Goal: Communication & Community: Participate in discussion

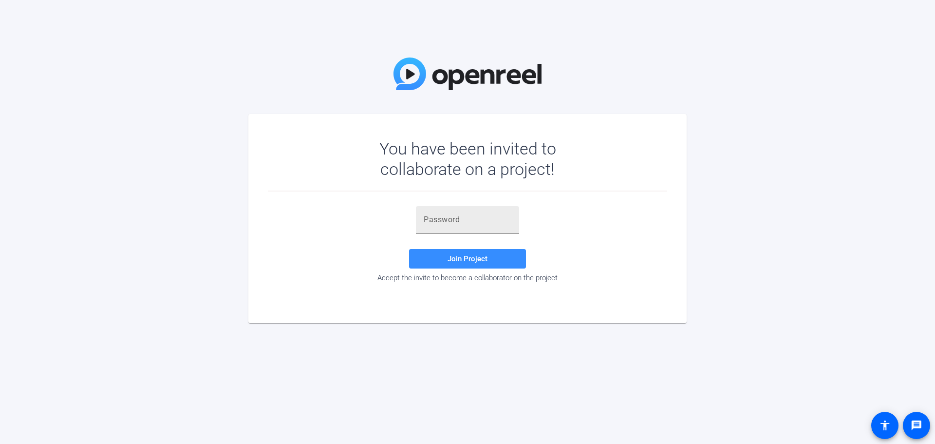
click at [445, 192] on input "text" at bounding box center [468, 220] width 88 height 12
paste input "^8d@09"
type input "^8d@09"
click at [448, 192] on span at bounding box center [467, 258] width 117 height 23
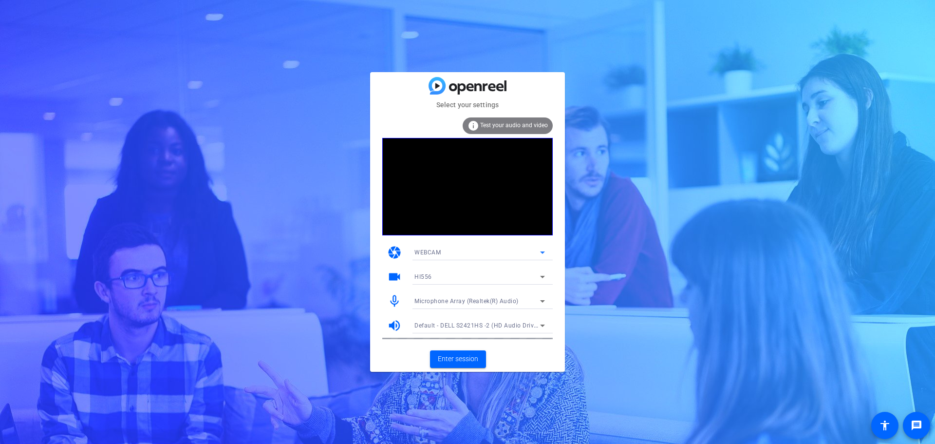
click at [458, 192] on mat-select "WEBCAM" at bounding box center [480, 252] width 131 height 12
click at [439, 192] on span "DESKTOP" at bounding box center [428, 288] width 27 height 12
click at [458, 192] on div "Screen Sharing" at bounding box center [478, 276] width 126 height 12
click at [458, 192] on div at bounding box center [467, 222] width 935 height 444
click at [455, 192] on div "DESKTOP" at bounding box center [478, 252] width 126 height 12
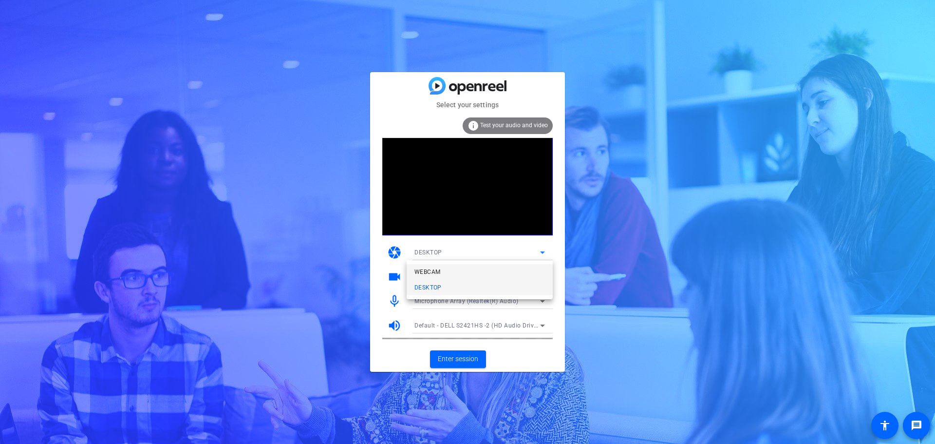
click at [444, 192] on mat-option "WEBCAM" at bounding box center [480, 272] width 146 height 16
click at [444, 192] on div "WEBCAM" at bounding box center [478, 252] width 126 height 12
click at [449, 192] on mat-option "DESKTOP" at bounding box center [480, 288] width 146 height 16
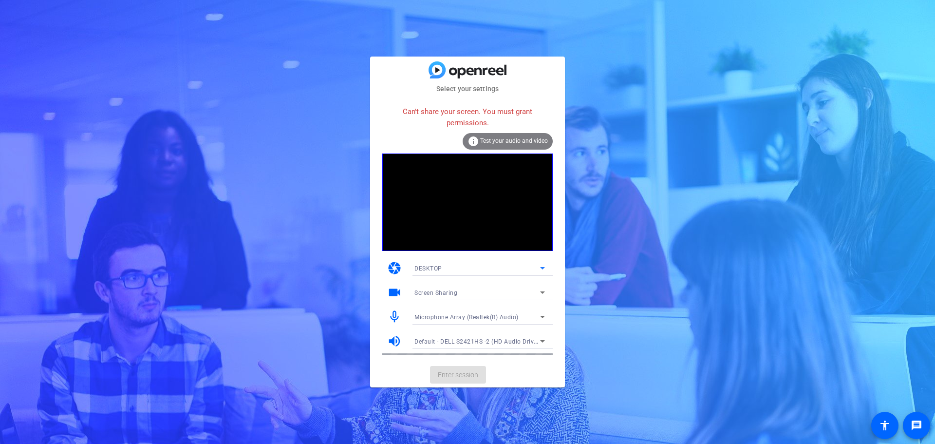
click at [458, 192] on div "Can't share your screen. You must grant permissions. info Test your audio and v…" at bounding box center [467, 227] width 171 height 253
click at [458, 192] on div "DESKTOP" at bounding box center [478, 268] width 126 height 12
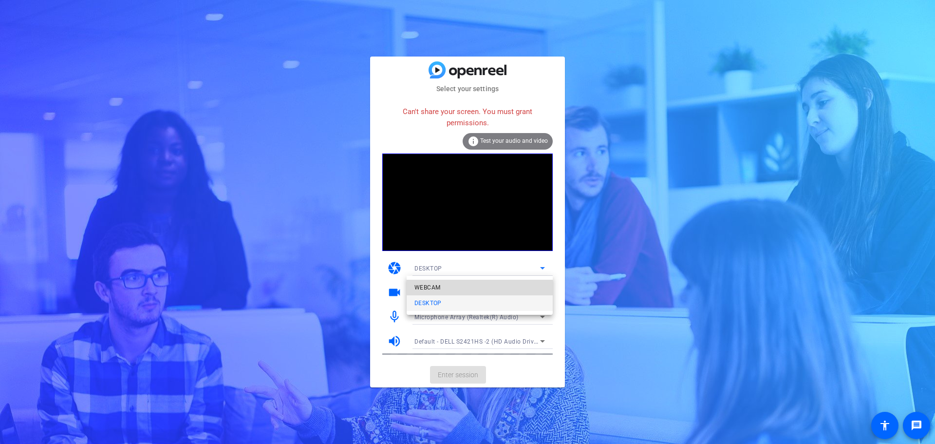
click at [458, 192] on mat-option "WEBCAM" at bounding box center [480, 288] width 146 height 16
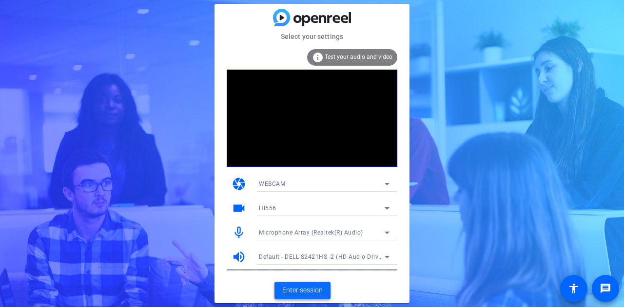
click at [299, 192] on span "Enter session" at bounding box center [302, 290] width 40 height 10
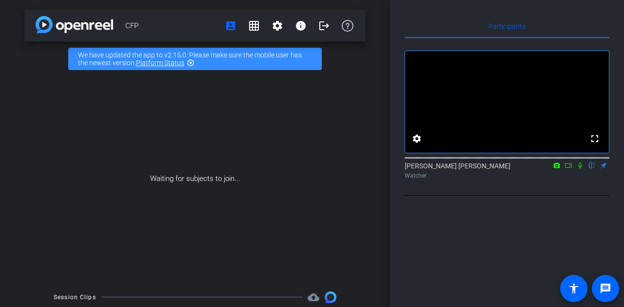
click at [458, 170] on mat-icon at bounding box center [568, 165] width 12 height 9
click at [458, 169] on icon at bounding box center [592, 165] width 8 height 7
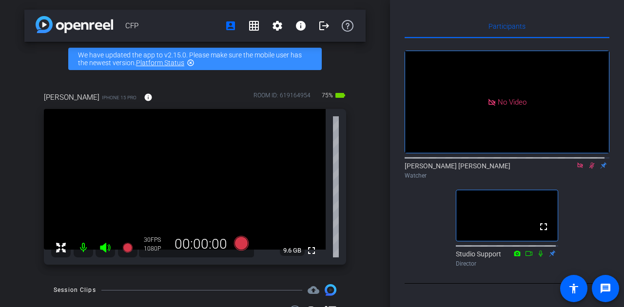
click at [458, 169] on icon at bounding box center [580, 165] width 8 height 7
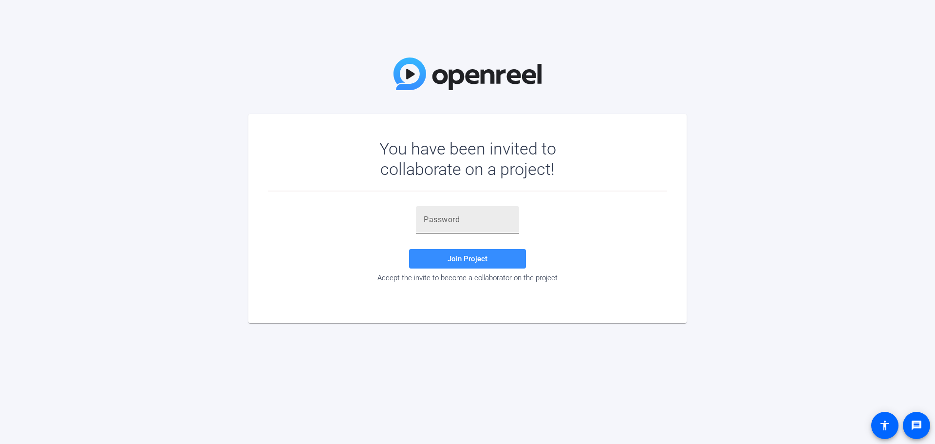
click at [472, 227] on div at bounding box center [468, 219] width 88 height 27
paste input "^8d@09"
type input "^8d@09"
click at [464, 257] on span "Join Project" at bounding box center [468, 258] width 40 height 9
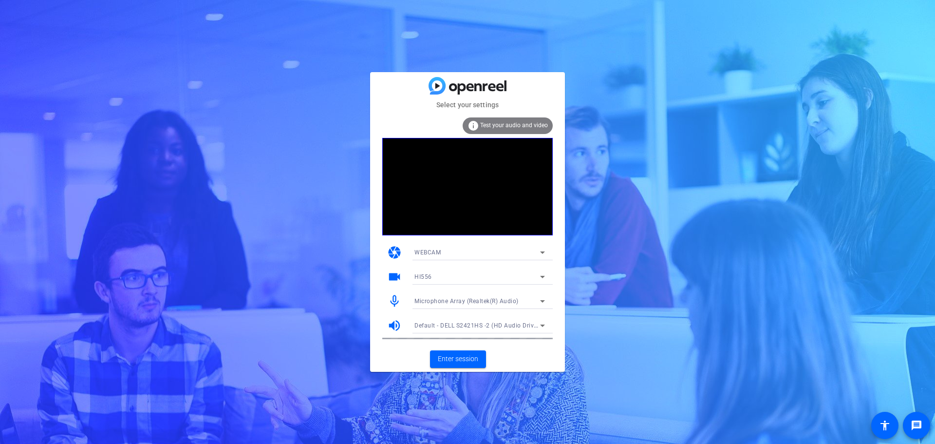
click at [495, 127] on span "Test your audio and video" at bounding box center [514, 125] width 68 height 7
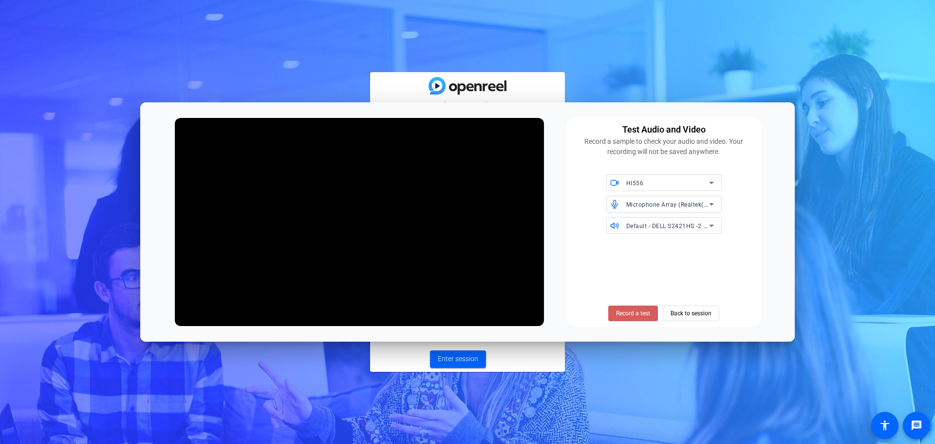
click at [629, 314] on span "Record a test" at bounding box center [633, 313] width 34 height 9
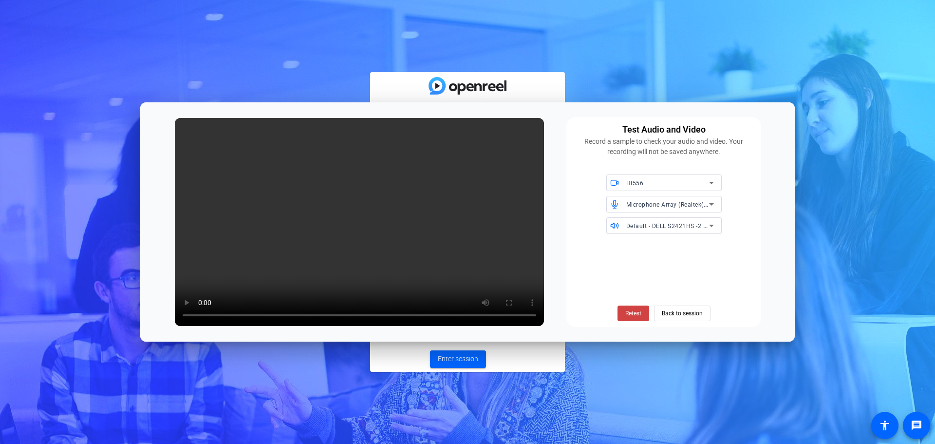
click at [629, 314] on span "Retest" at bounding box center [634, 313] width 16 height 9
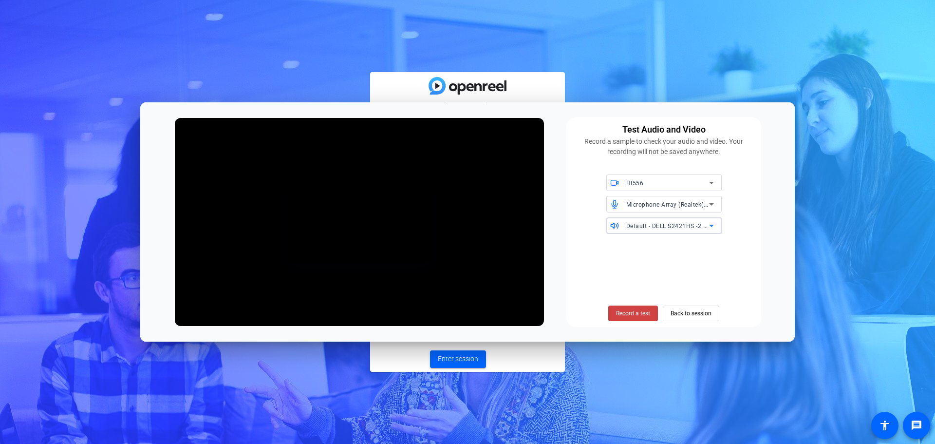
click at [707, 228] on icon at bounding box center [712, 226] width 12 height 12
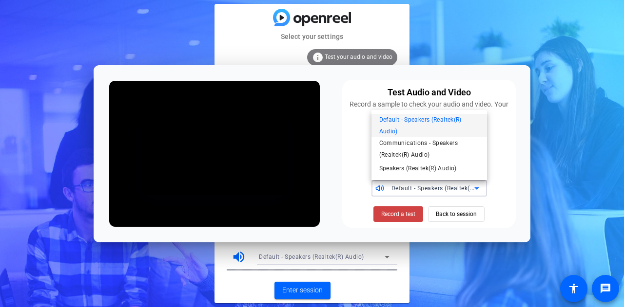
click at [564, 102] on div at bounding box center [312, 153] width 624 height 307
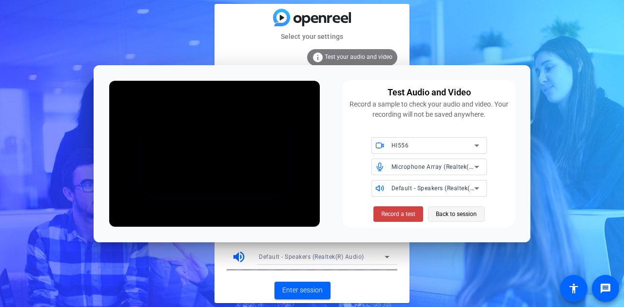
click at [440, 216] on span "Back to session" at bounding box center [456, 214] width 41 height 19
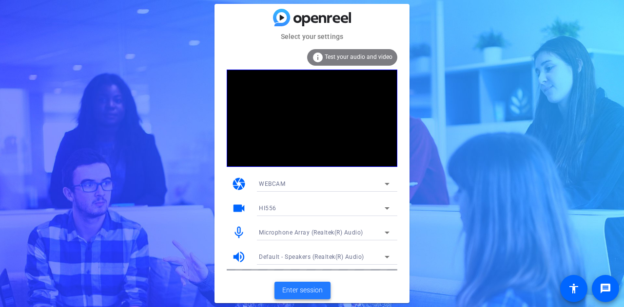
click at [288, 290] on span "Enter session" at bounding box center [302, 290] width 40 height 10
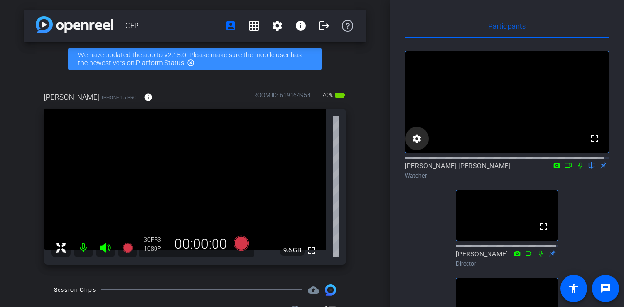
click at [421, 145] on mat-icon "settings" at bounding box center [417, 139] width 12 height 12
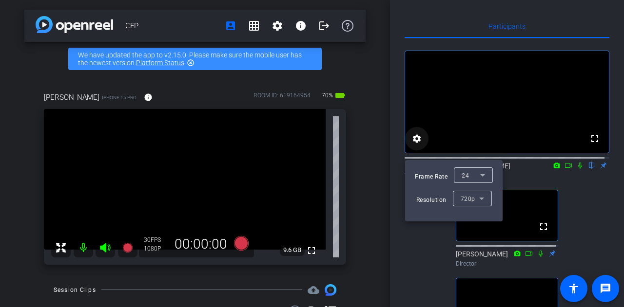
click at [421, 148] on div at bounding box center [312, 153] width 624 height 307
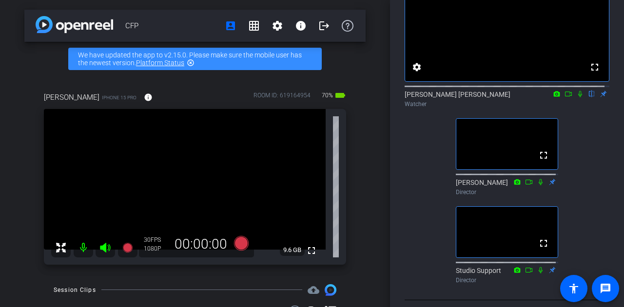
scroll to position [71, 0]
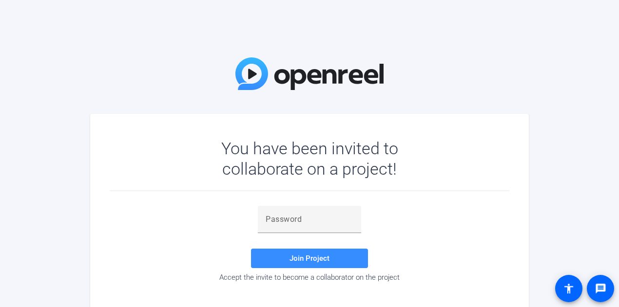
click at [521, 59] on div "You have been invited to collaborate on a project! Join Project Accept the invi…" at bounding box center [309, 153] width 619 height 307
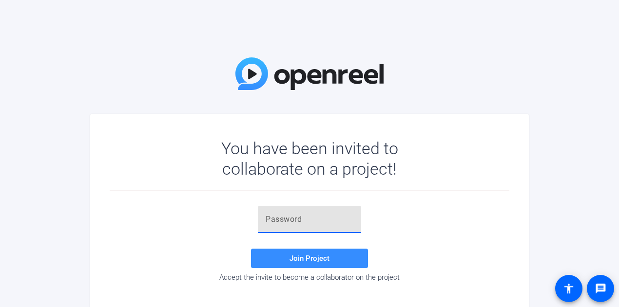
click at [311, 216] on input "text" at bounding box center [310, 220] width 88 height 12
paste input "^8d@09"
type input "^8d@09"
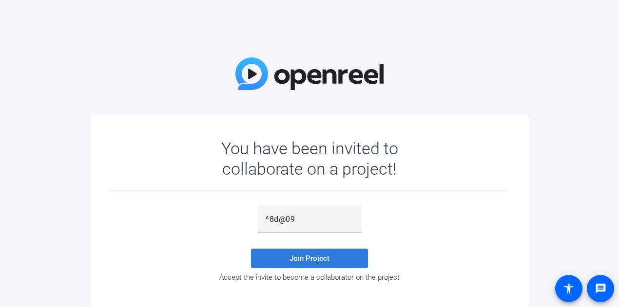
click at [322, 253] on span at bounding box center [309, 258] width 117 height 23
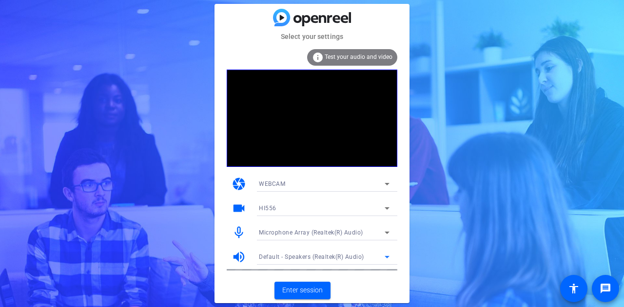
click at [373, 251] on mat-select "Default - Speakers (Realtek(R) Audio)" at bounding box center [324, 257] width 131 height 12
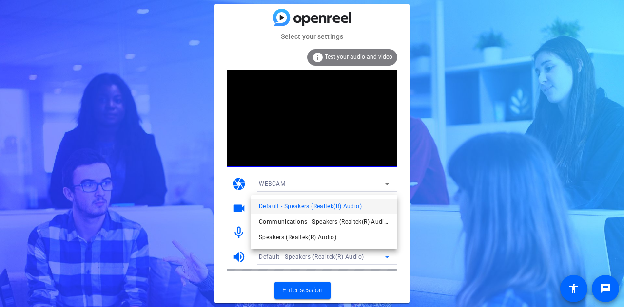
click at [373, 251] on div at bounding box center [312, 153] width 624 height 307
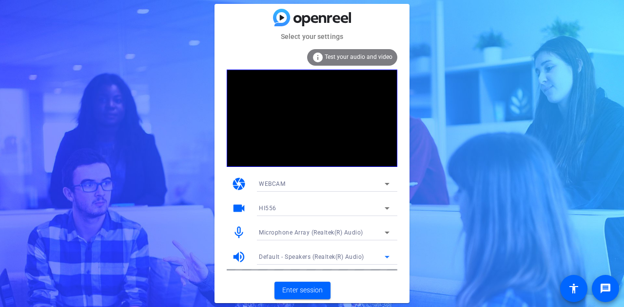
click at [349, 257] on span "Default - Speakers (Realtek(R) Audio)" at bounding box center [311, 257] width 105 height 7
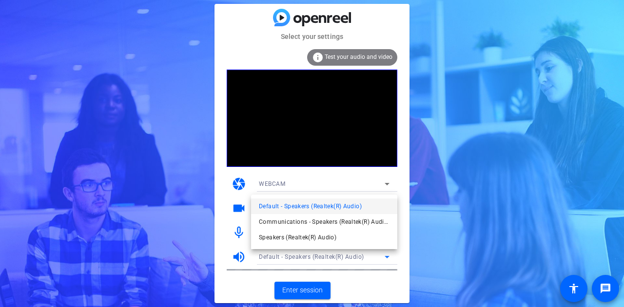
click at [349, 257] on div at bounding box center [312, 153] width 624 height 307
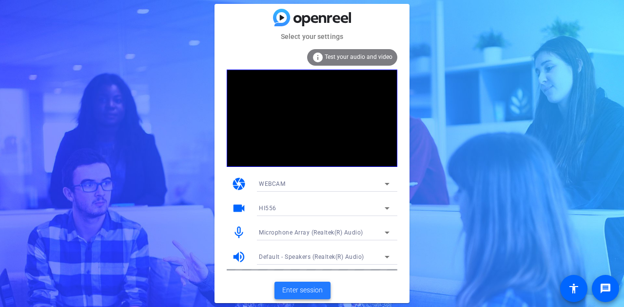
click at [318, 286] on span "Enter session" at bounding box center [302, 290] width 40 height 10
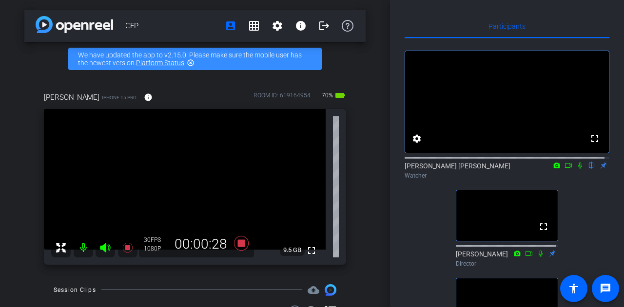
click at [576, 169] on icon at bounding box center [580, 165] width 8 height 7
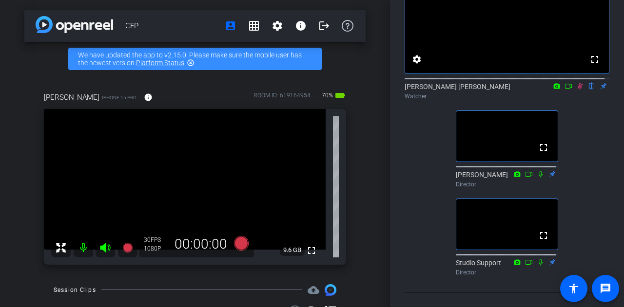
scroll to position [92, 0]
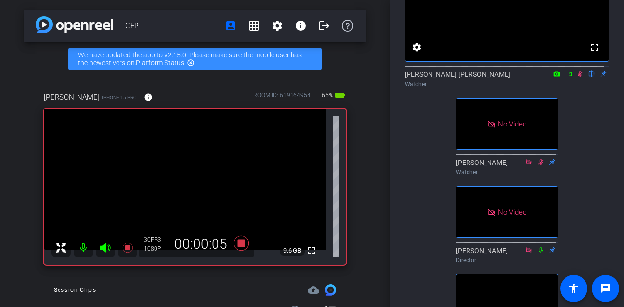
click at [564, 77] on icon at bounding box center [568, 74] width 8 height 7
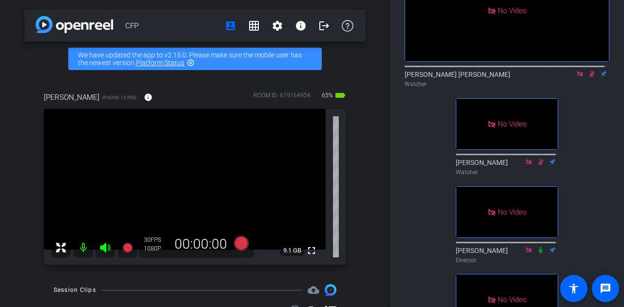
click at [576, 77] on icon at bounding box center [580, 74] width 8 height 7
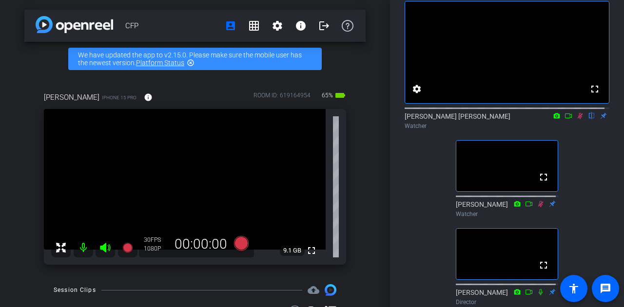
click at [577, 119] on icon at bounding box center [579, 116] width 5 height 6
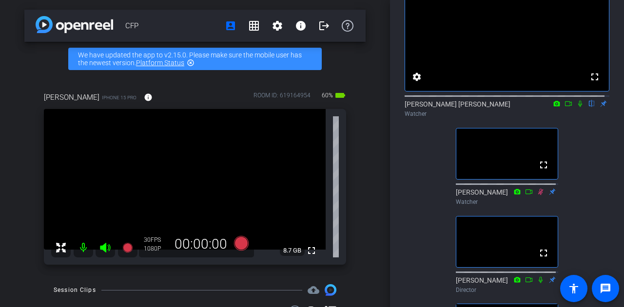
scroll to position [60, 0]
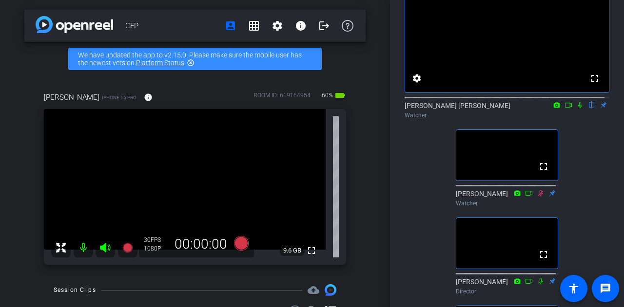
click at [576, 109] on icon at bounding box center [580, 105] width 8 height 7
click at [566, 109] on icon at bounding box center [568, 105] width 8 height 7
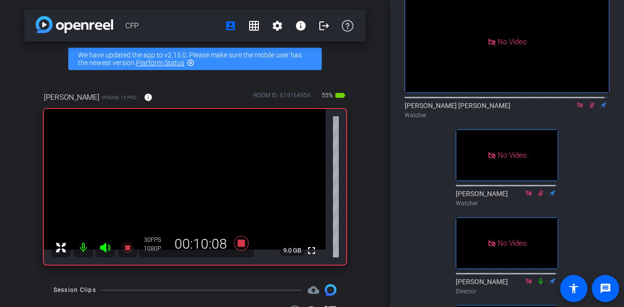
click at [588, 109] on icon at bounding box center [592, 105] width 8 height 7
click at [589, 109] on icon at bounding box center [591, 105] width 4 height 6
click at [589, 109] on icon at bounding box center [591, 105] width 5 height 6
click at [588, 109] on icon at bounding box center [592, 105] width 8 height 7
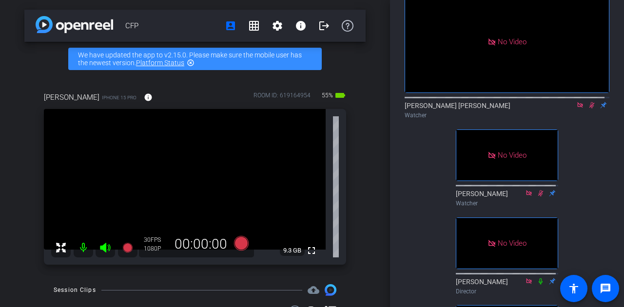
click at [588, 109] on icon at bounding box center [592, 105] width 8 height 7
click at [576, 109] on icon at bounding box center [580, 105] width 8 height 7
click at [568, 110] on mat-icon at bounding box center [568, 105] width 12 height 9
click at [589, 109] on icon at bounding box center [591, 105] width 4 height 6
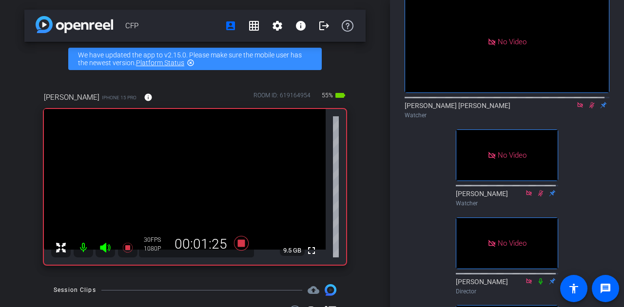
click at [589, 109] on icon at bounding box center [591, 105] width 5 height 6
click at [576, 109] on icon at bounding box center [580, 105] width 8 height 7
click at [576, 110] on mat-icon at bounding box center [580, 105] width 12 height 9
click at [564, 109] on icon at bounding box center [568, 105] width 8 height 7
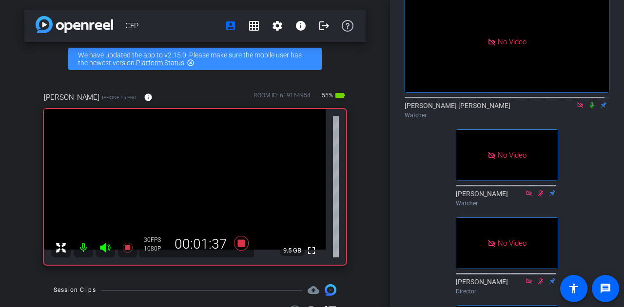
click at [588, 109] on icon at bounding box center [592, 105] width 8 height 7
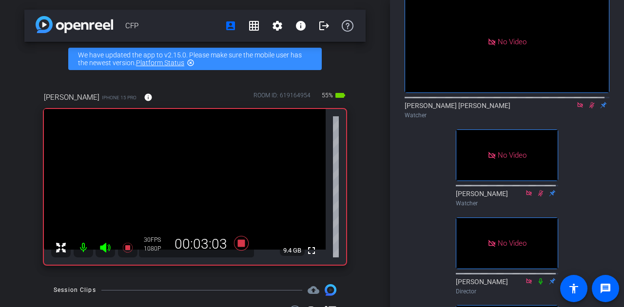
click at [589, 109] on icon at bounding box center [591, 105] width 5 height 6
click at [576, 109] on icon at bounding box center [580, 105] width 8 height 7
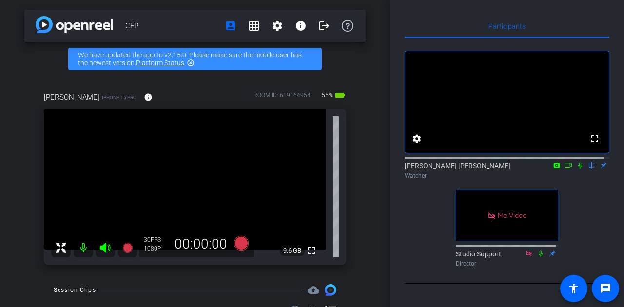
scroll to position [22, 0]
